Goal: Transaction & Acquisition: Obtain resource

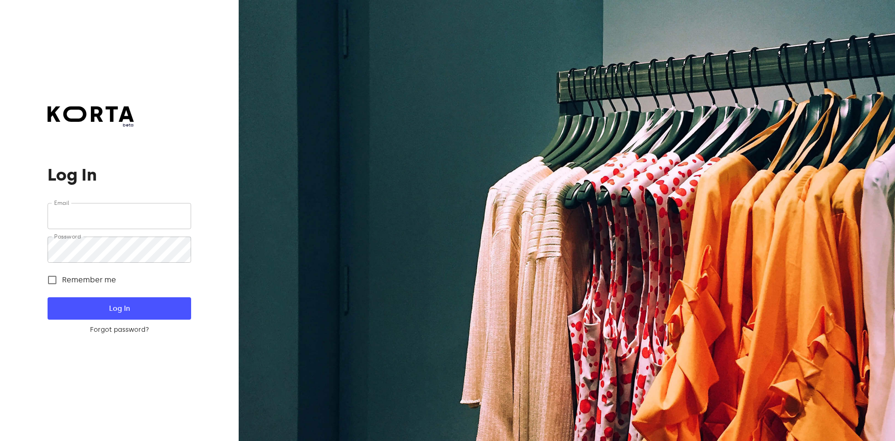
type input "[EMAIL_ADDRESS][DOMAIN_NAME]"
click at [144, 319] on button "Log In" at bounding box center [119, 308] width 143 height 22
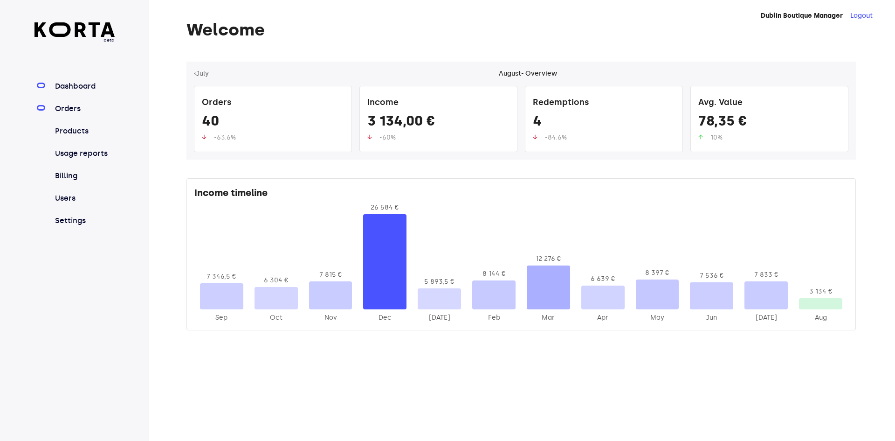
click at [85, 111] on link "Orders" at bounding box center [84, 108] width 62 height 11
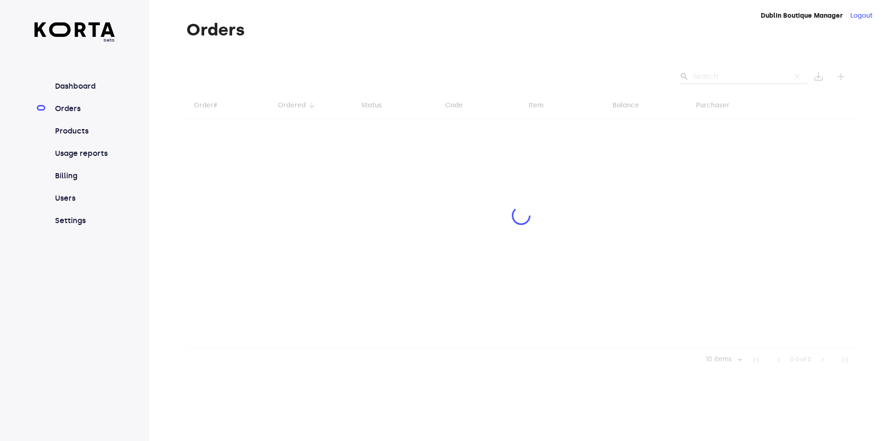
click at [716, 77] on div at bounding box center [522, 217] width 670 height 310
click at [721, 76] on div at bounding box center [522, 217] width 670 height 310
click at [725, 71] on div at bounding box center [522, 217] width 670 height 310
click at [728, 83] on div at bounding box center [522, 217] width 670 height 310
click at [732, 77] on div at bounding box center [522, 217] width 670 height 310
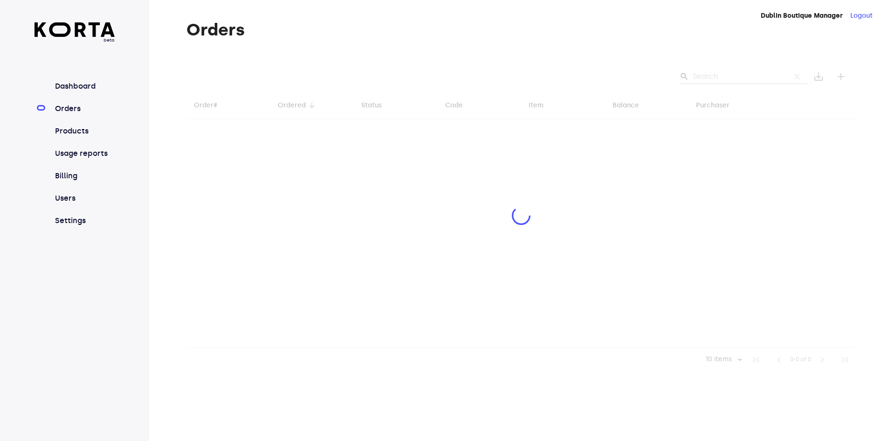
click at [731, 77] on div at bounding box center [522, 217] width 670 height 310
click at [732, 74] on div at bounding box center [522, 217] width 670 height 310
click at [734, 74] on div at bounding box center [522, 217] width 670 height 310
click at [729, 73] on div at bounding box center [522, 217] width 670 height 310
click at [725, 75] on div at bounding box center [522, 217] width 670 height 310
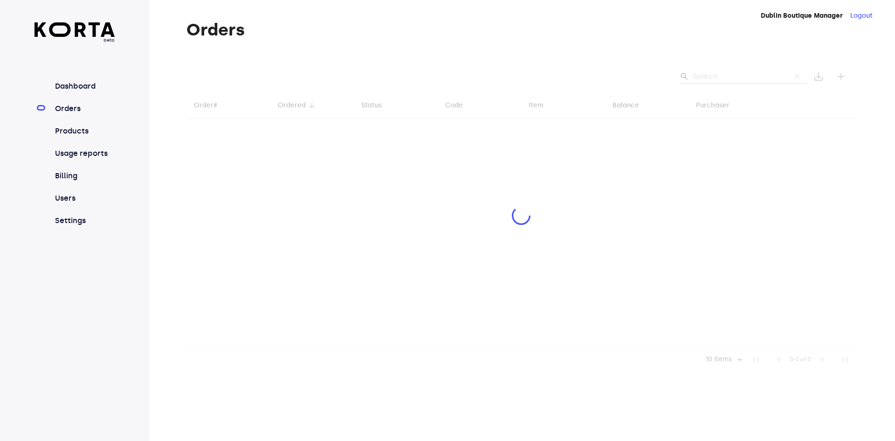
click at [725, 75] on div at bounding box center [522, 217] width 670 height 310
click at [726, 77] on div at bounding box center [522, 217] width 670 height 310
click at [726, 81] on div at bounding box center [522, 217] width 670 height 310
click at [726, 80] on div at bounding box center [522, 217] width 670 height 310
click at [725, 81] on div at bounding box center [522, 217] width 670 height 310
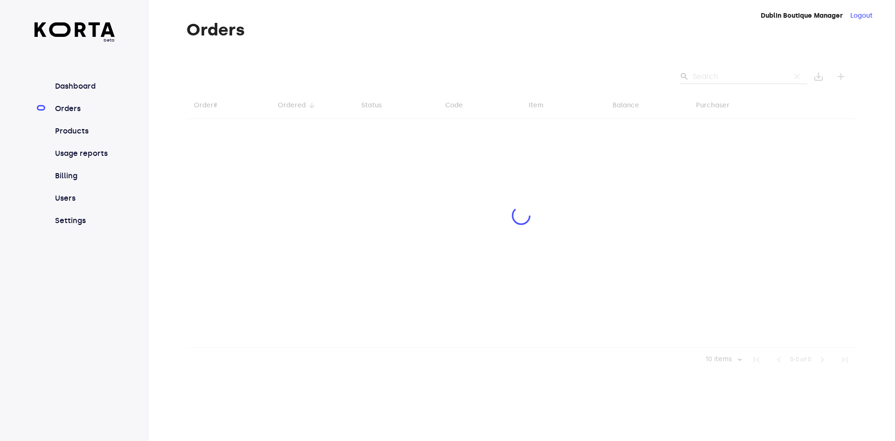
click at [723, 82] on div at bounding box center [522, 217] width 670 height 310
click at [724, 80] on div at bounding box center [522, 217] width 670 height 310
click at [721, 79] on div at bounding box center [522, 217] width 670 height 310
click at [720, 77] on div at bounding box center [522, 217] width 670 height 310
click at [716, 74] on div at bounding box center [522, 217] width 670 height 310
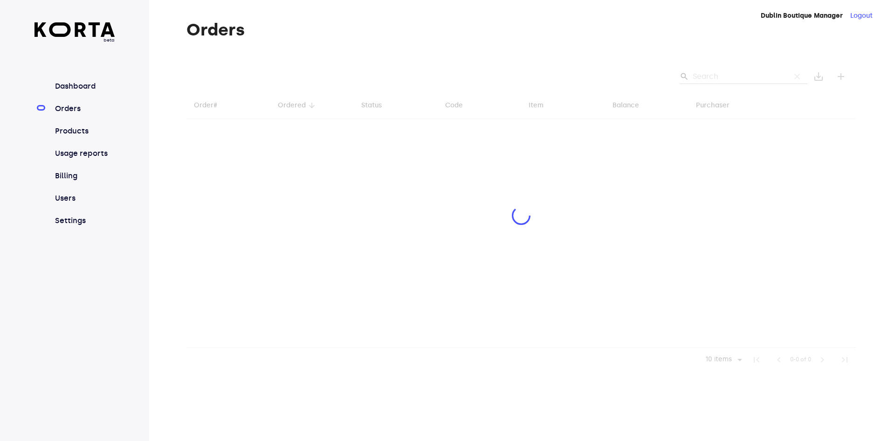
click at [715, 75] on div at bounding box center [522, 217] width 670 height 310
click at [714, 76] on div at bounding box center [522, 217] width 670 height 310
click at [709, 77] on div at bounding box center [522, 217] width 670 height 310
click at [710, 76] on div at bounding box center [522, 217] width 670 height 310
click at [710, 78] on div at bounding box center [522, 217] width 670 height 310
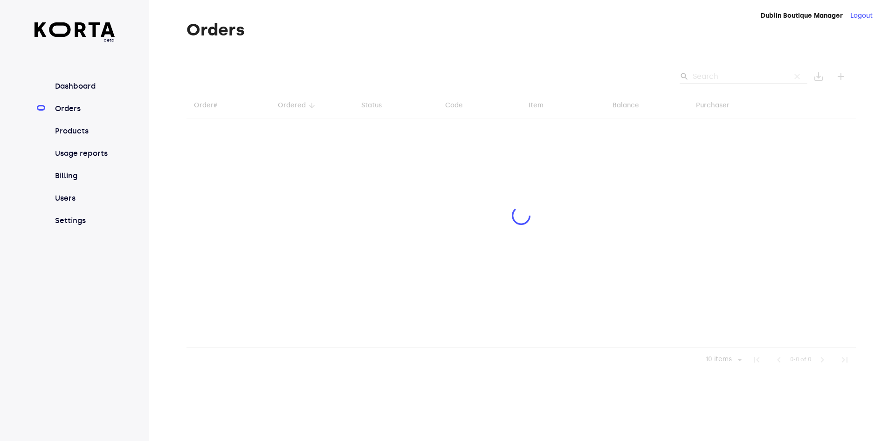
click at [713, 77] on div at bounding box center [522, 217] width 670 height 310
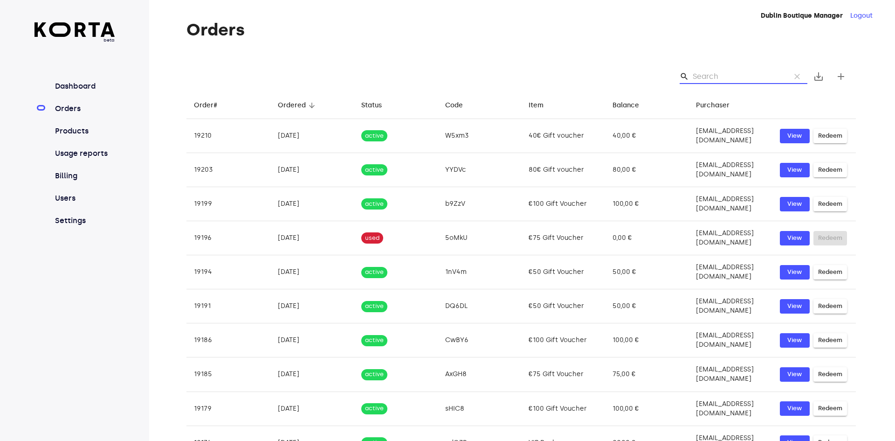
click at [717, 76] on input "Search" at bounding box center [738, 76] width 90 height 15
click at [713, 77] on input "Search" at bounding box center [738, 76] width 90 height 15
click at [711, 79] on input "Search" at bounding box center [738, 76] width 90 height 15
click at [711, 78] on input "Search" at bounding box center [738, 76] width 90 height 15
click at [713, 78] on input "Search" at bounding box center [738, 76] width 90 height 15
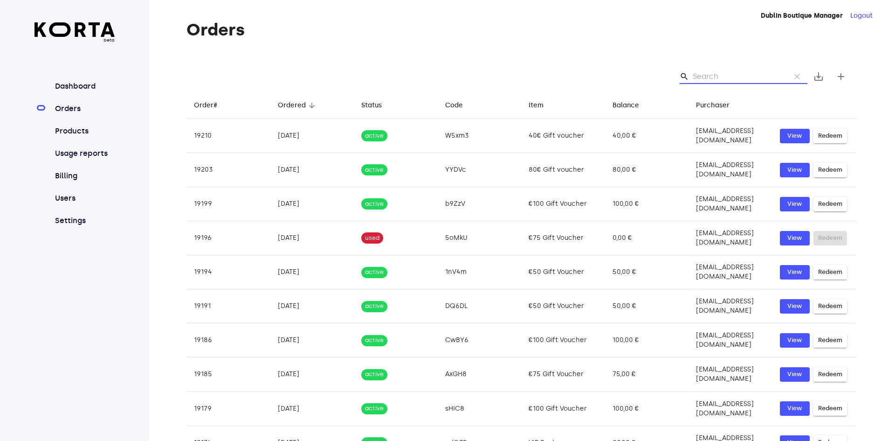
click at [714, 79] on input "Search" at bounding box center [738, 76] width 90 height 15
click at [714, 78] on input "Search" at bounding box center [738, 76] width 90 height 15
click at [715, 78] on input "Search" at bounding box center [738, 76] width 90 height 15
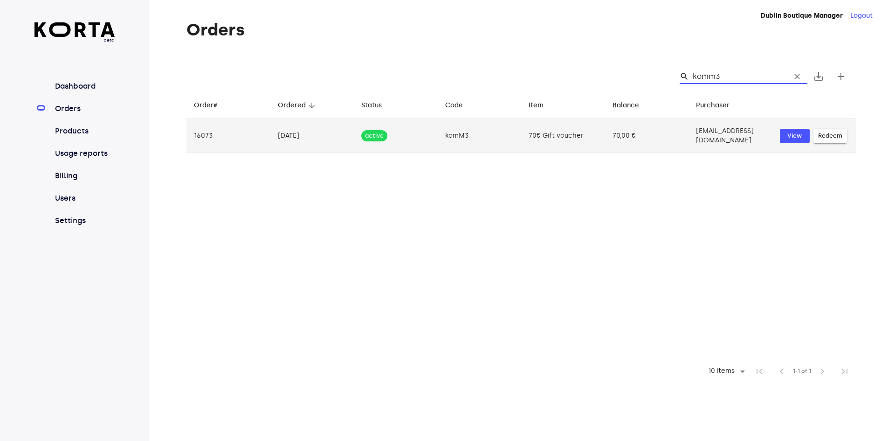
type input "komm3"
click at [840, 134] on span "Redeem" at bounding box center [830, 136] width 24 height 11
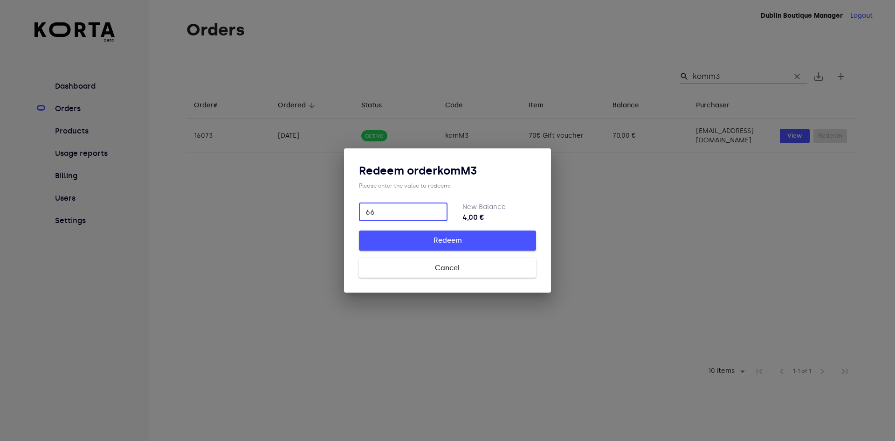
type input "66"
click at [457, 245] on span "Redeem" at bounding box center [447, 240] width 147 height 12
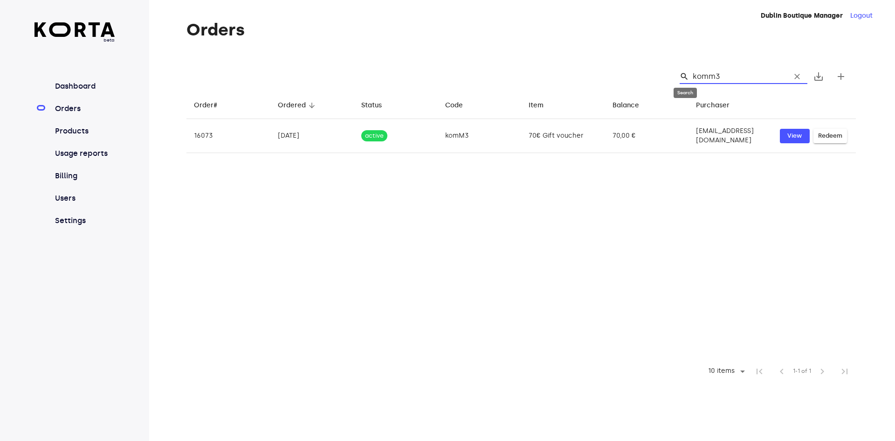
drag, startPoint x: 750, startPoint y: 78, endPoint x: 685, endPoint y: 77, distance: 65.3
click at [685, 77] on div "search komm3 clear" at bounding box center [744, 76] width 128 height 15
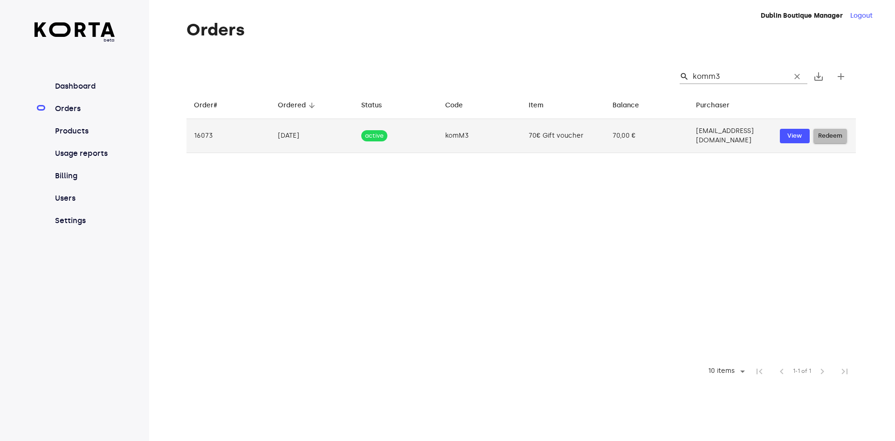
click at [838, 132] on span "Redeem" at bounding box center [830, 136] width 24 height 11
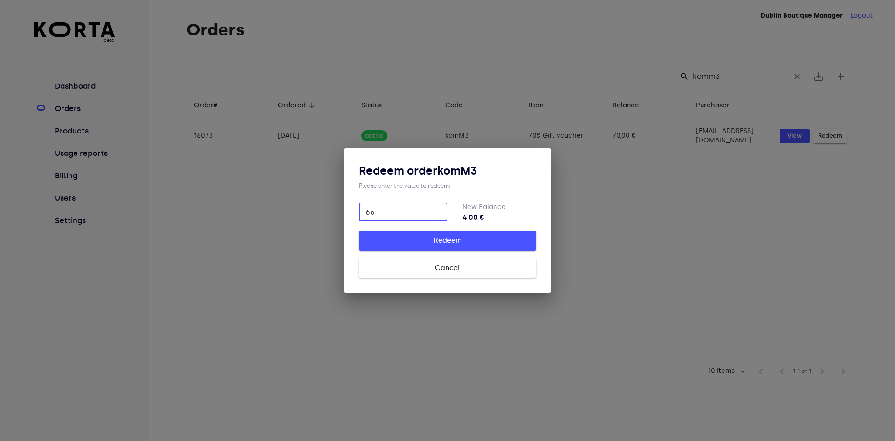
type input "66"
click at [489, 238] on span "Redeem" at bounding box center [447, 240] width 147 height 12
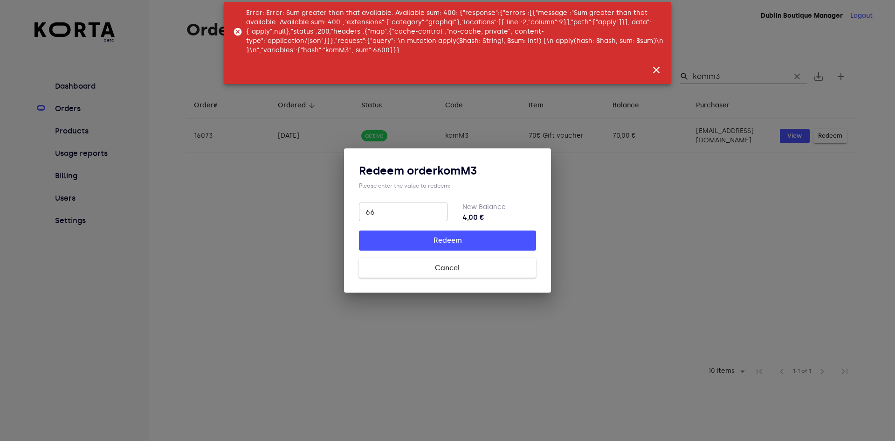
click at [664, 68] on button "close" at bounding box center [656, 70] width 22 height 22
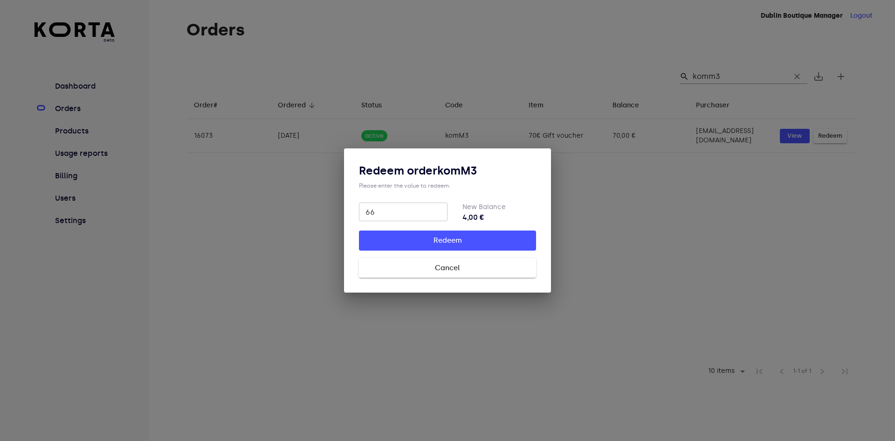
click at [465, 271] on span "Cancel" at bounding box center [447, 268] width 147 height 12
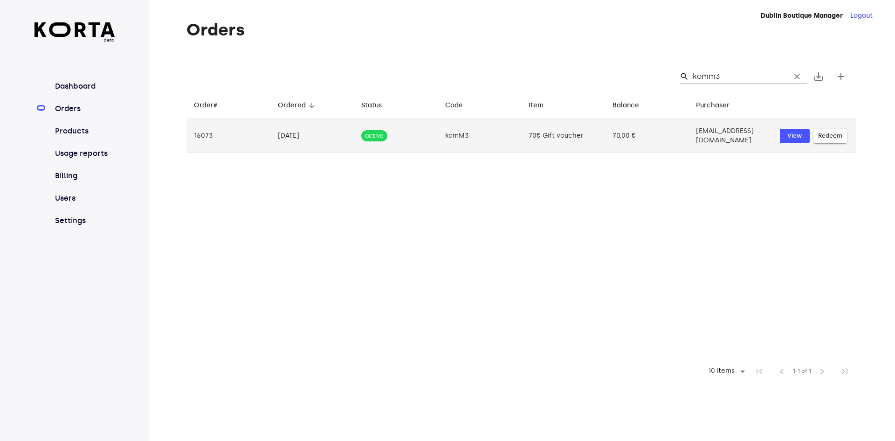
click at [498, 128] on td "komM3" at bounding box center [480, 136] width 84 height 34
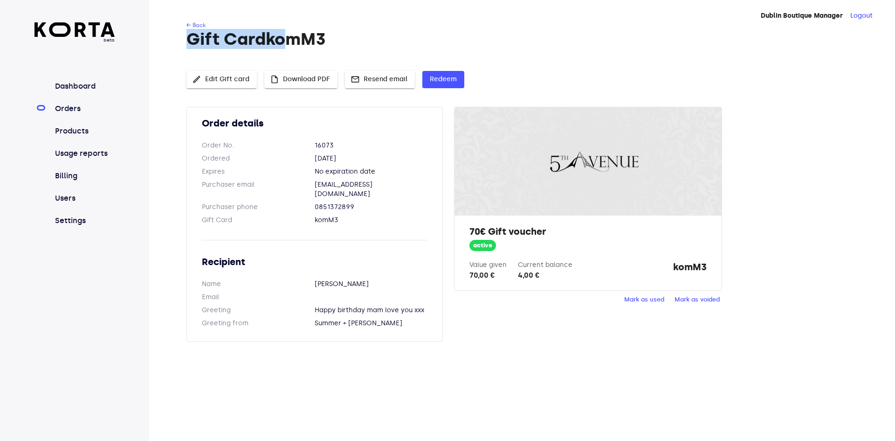
drag, startPoint x: 358, startPoint y: 23, endPoint x: 356, endPoint y: 31, distance: 8.1
click at [290, 42] on div "← Back Gift Card komM3 edit Edit Gift card insert_drive_file Download PDF mail …" at bounding box center [507, 187] width 716 height 332
click at [363, 31] on h1 "Gift Card komM3" at bounding box center [522, 39] width 670 height 19
drag, startPoint x: 342, startPoint y: 41, endPoint x: 272, endPoint y: 46, distance: 69.7
click at [272, 46] on h1 "Gift Card komM3" at bounding box center [522, 39] width 670 height 19
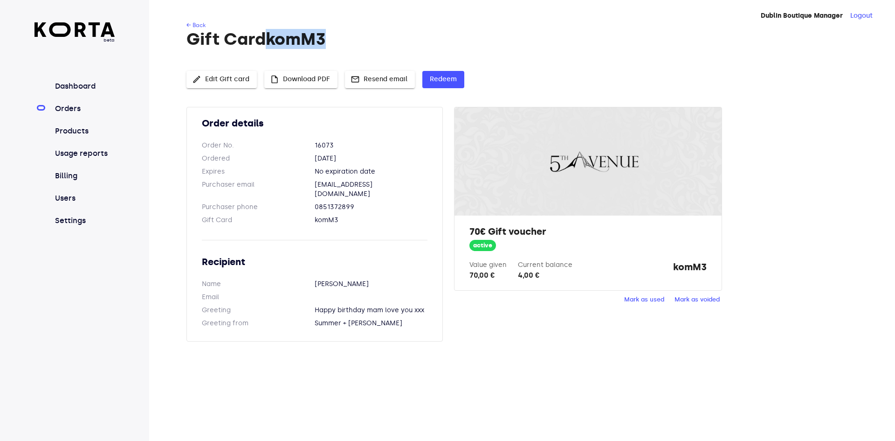
copy h1 "komM3"
